Goal: Browse casually

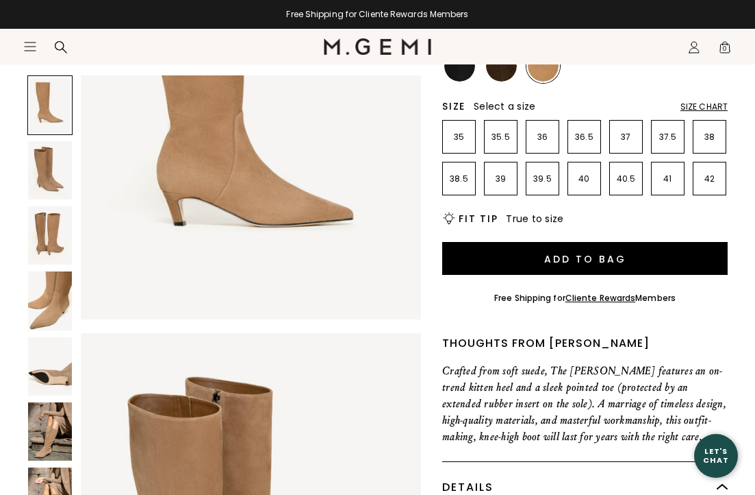
scroll to position [273, 0]
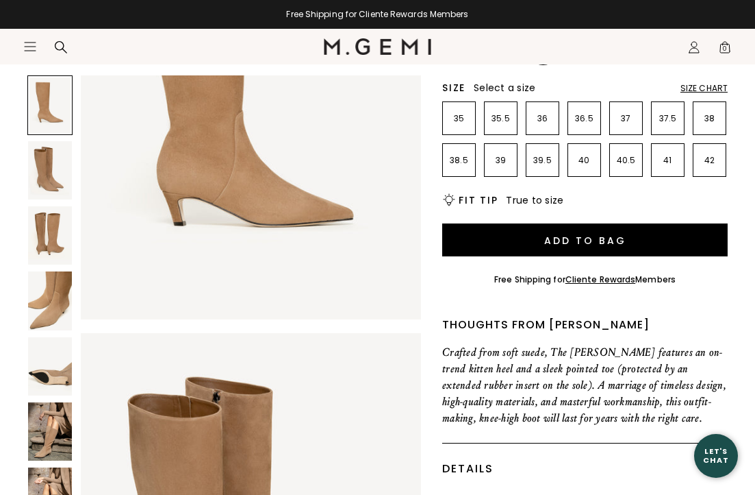
click at [51, 439] on img at bounding box center [50, 431] width 44 height 58
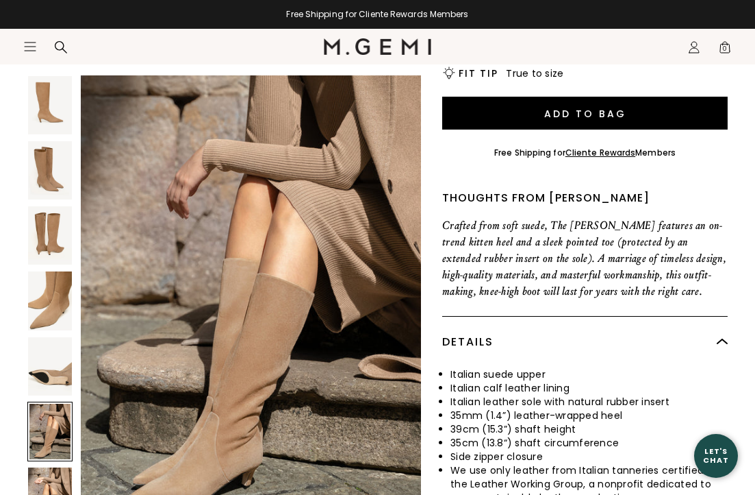
scroll to position [401, 0]
click at [45, 480] on img at bounding box center [50, 496] width 44 height 58
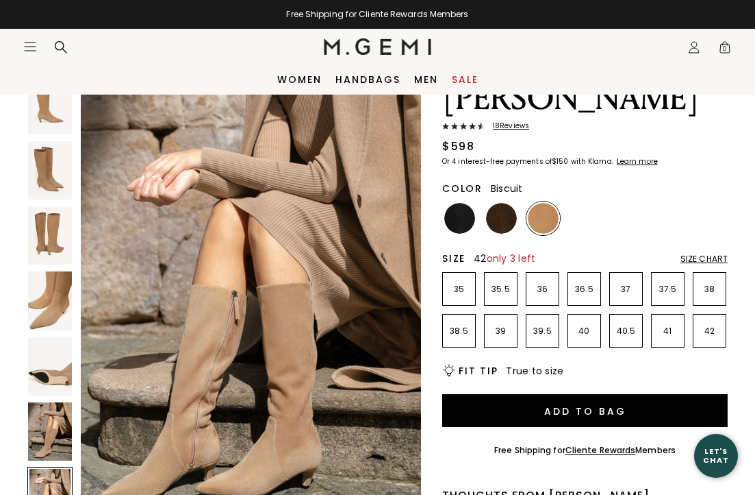
scroll to position [101, 0]
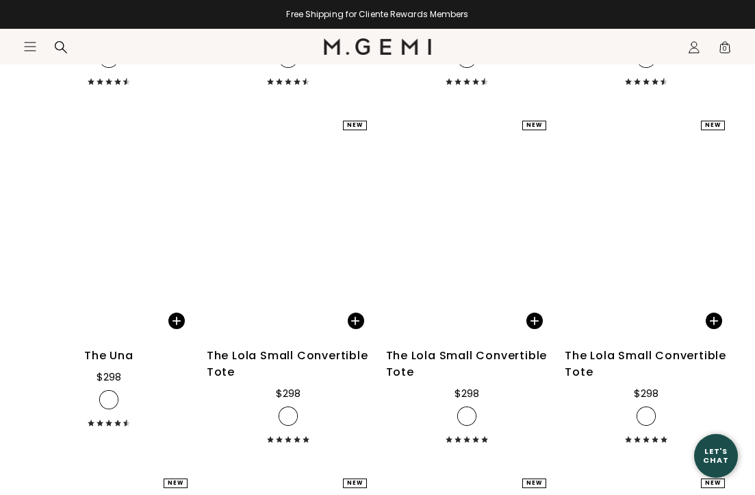
scroll to position [5249, 0]
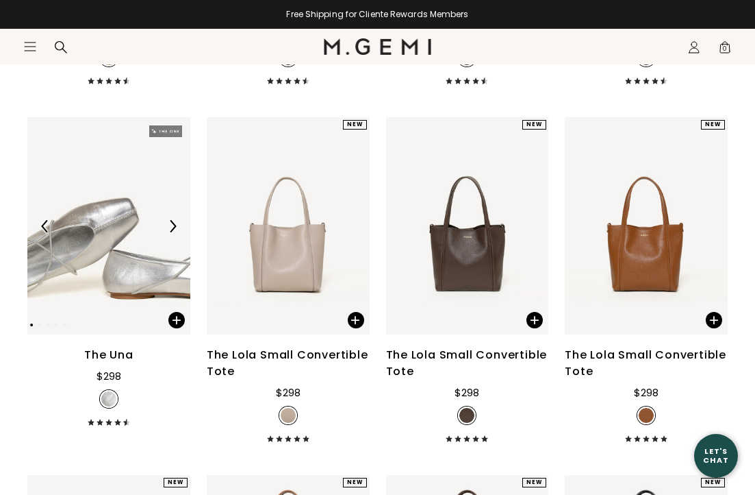
click at [126, 285] on img at bounding box center [108, 225] width 163 height 217
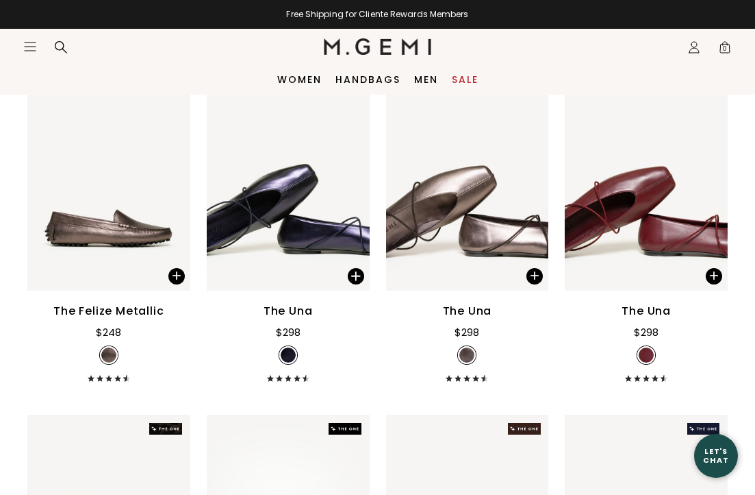
scroll to position [4609, 0]
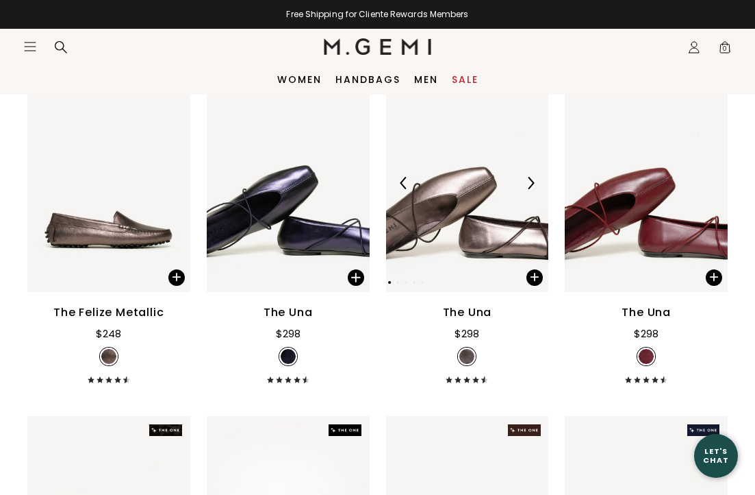
click at [478, 233] on img at bounding box center [467, 182] width 163 height 217
click at [468, 311] on div "The Una" at bounding box center [467, 312] width 49 height 16
click at [455, 313] on div "The Una" at bounding box center [467, 312] width 49 height 16
click at [469, 352] on img at bounding box center [467, 356] width 15 height 15
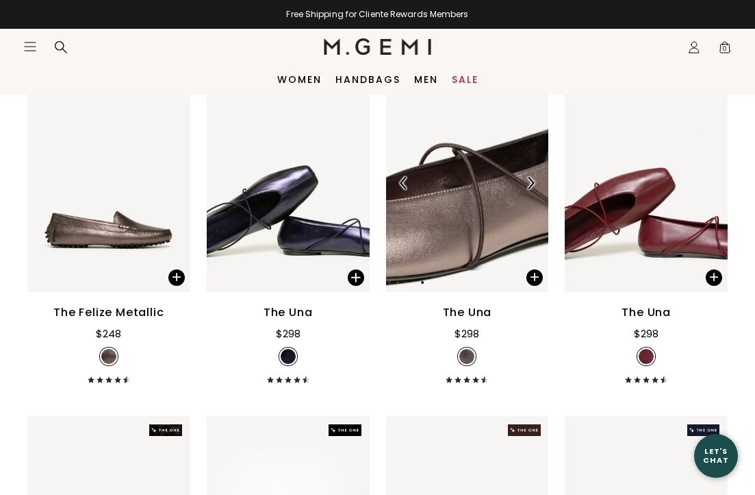
click at [464, 234] on img at bounding box center [467, 182] width 163 height 217
click at [534, 182] on img at bounding box center [531, 183] width 12 height 12
click at [404, 338] on div "The Una $298 + 11" at bounding box center [467, 343] width 163 height 79
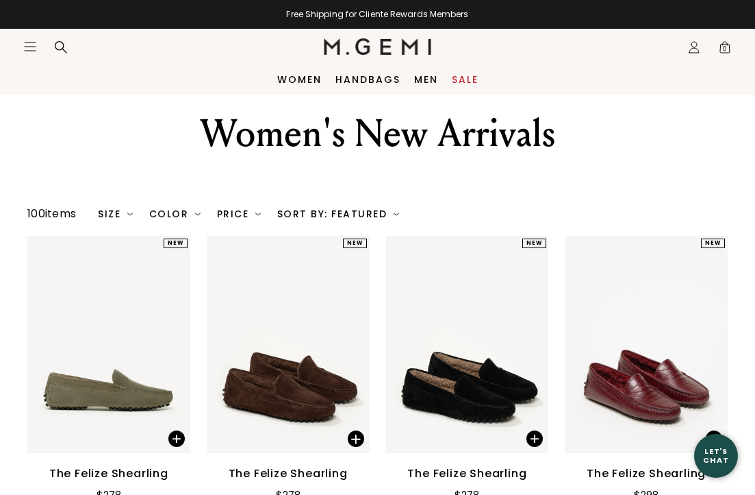
scroll to position [0, 0]
